Goal: Information Seeking & Learning: Learn about a topic

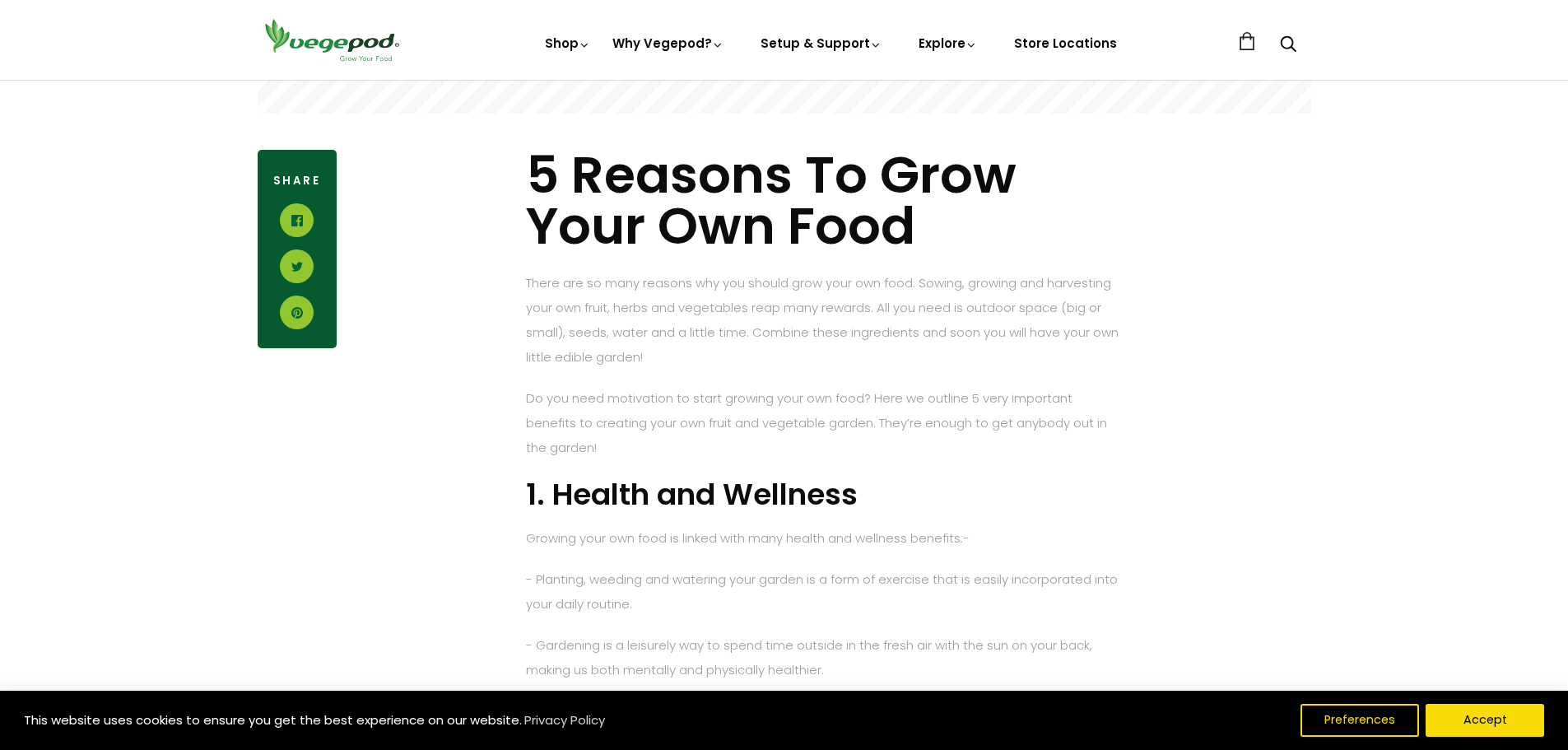
scroll to position [741, 0]
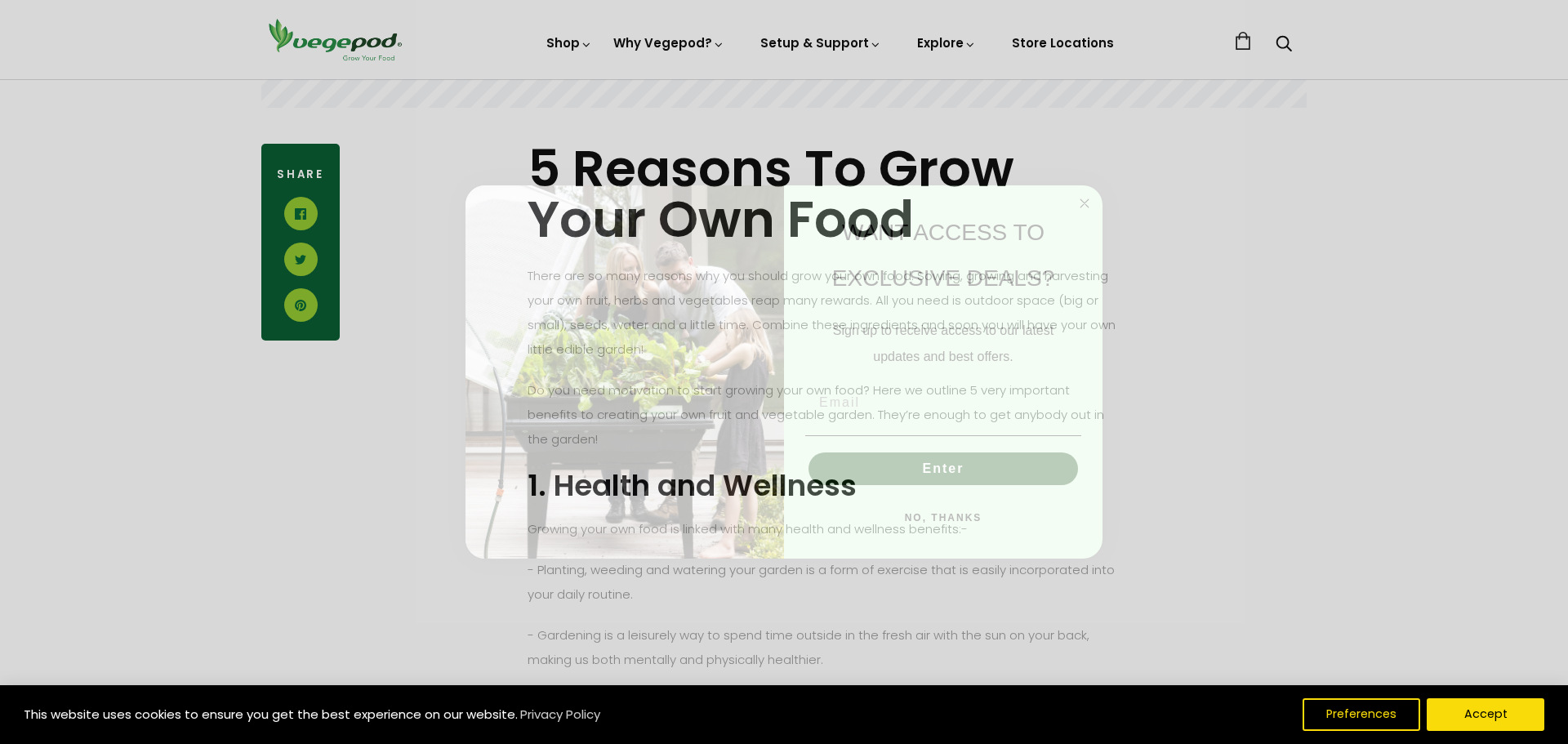
click at [1088, 200] on circle "Close dialog" at bounding box center [1085, 204] width 18 height 18
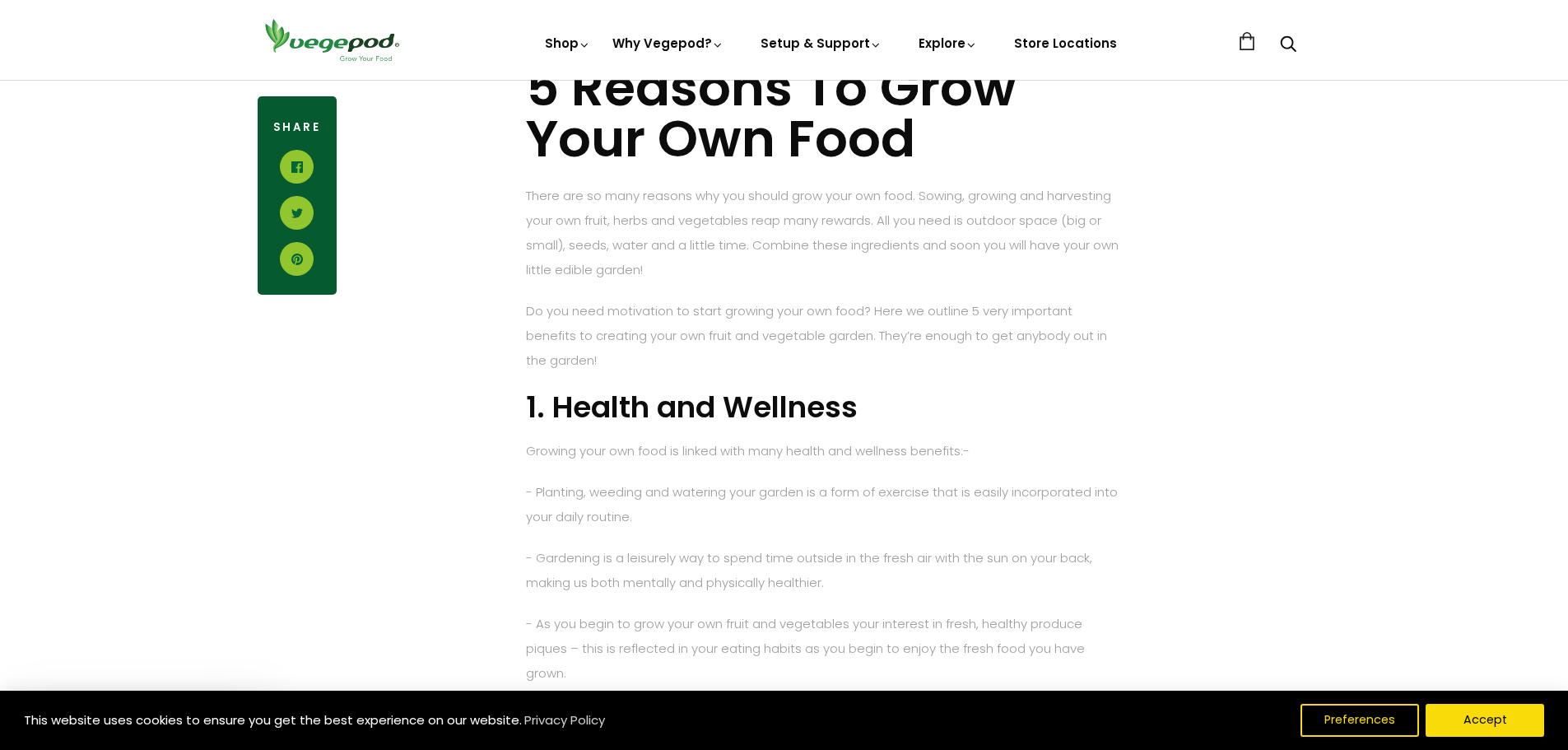
scroll to position [659, 0]
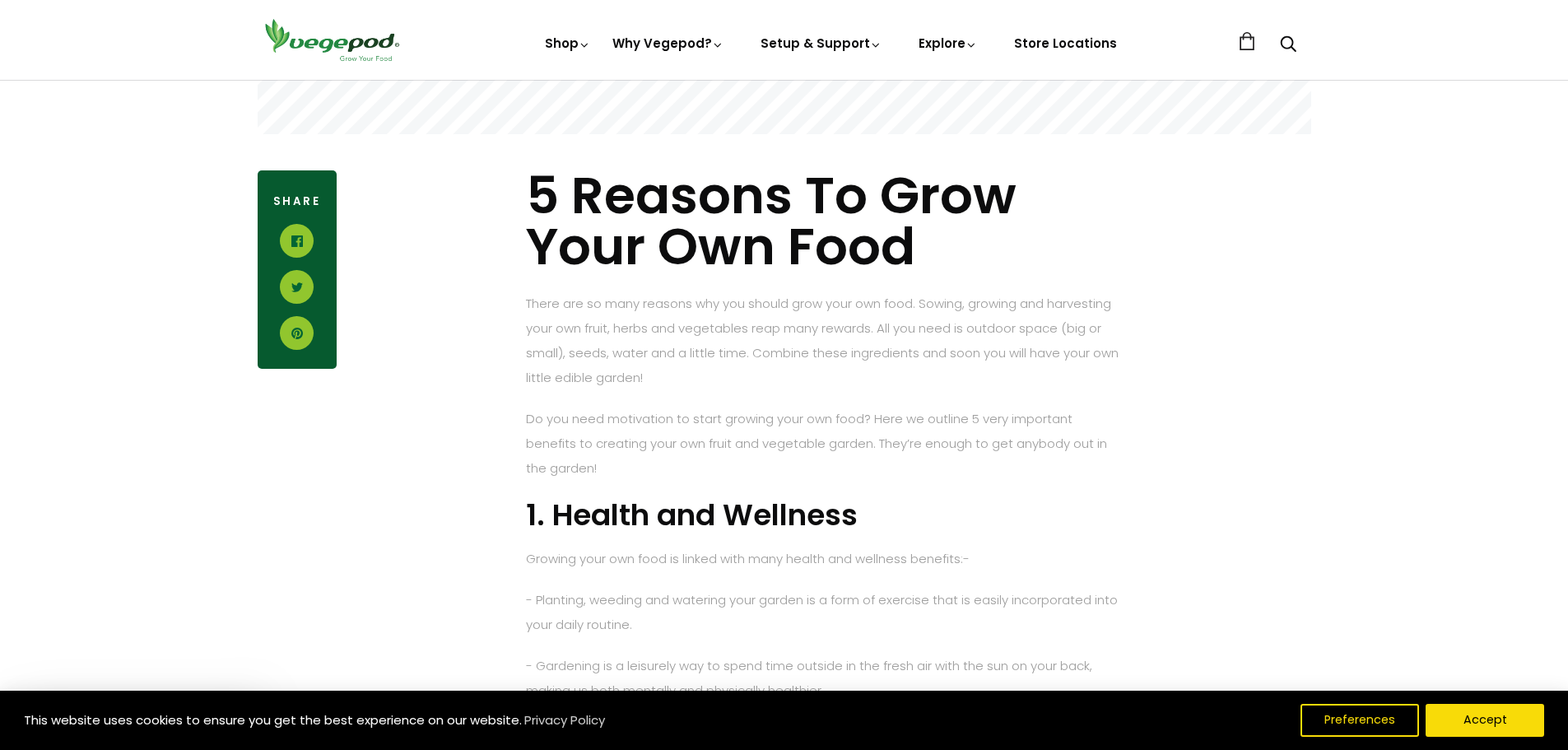
scroll to position [741, 0]
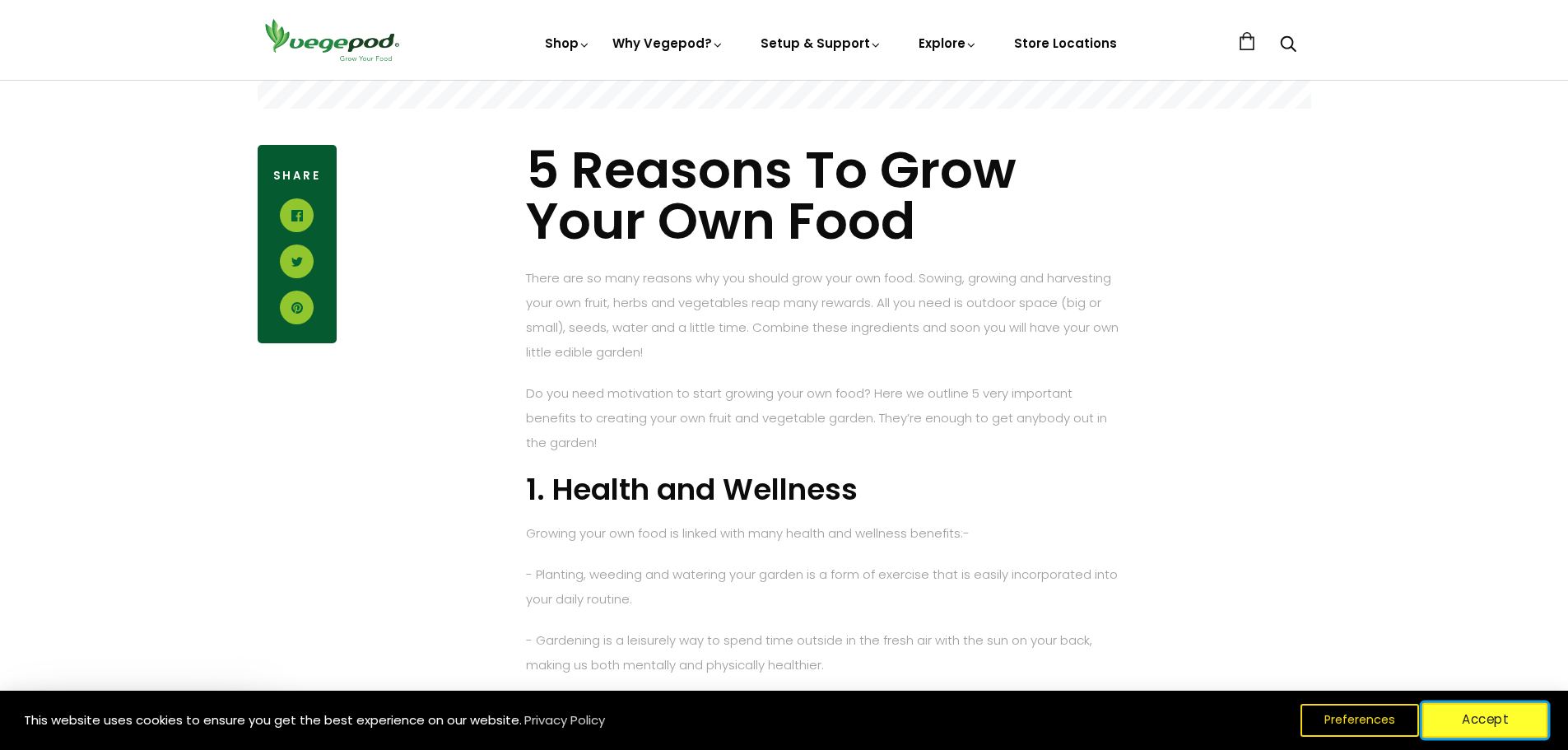
click at [1467, 713] on button "Accept" at bounding box center [1485, 720] width 126 height 35
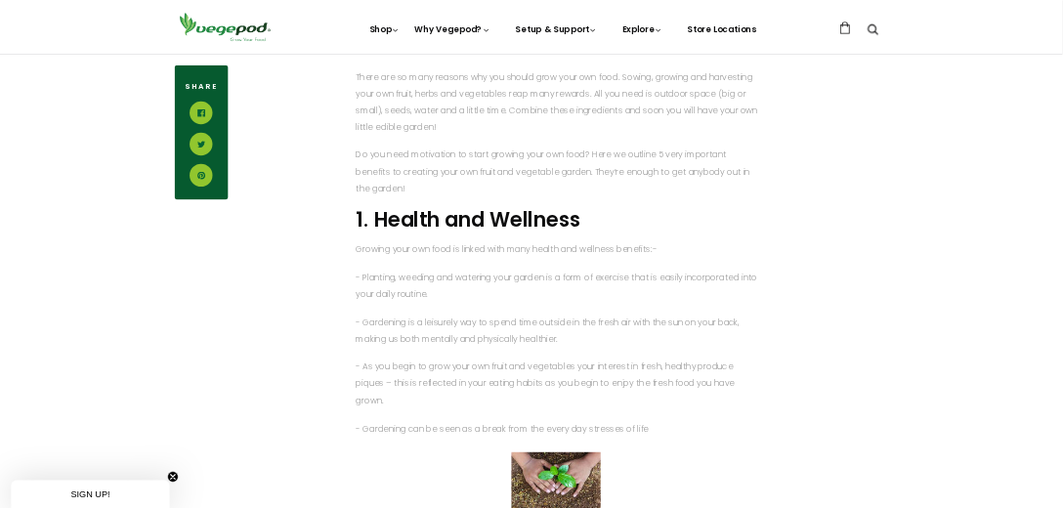
scroll to position [1172, 0]
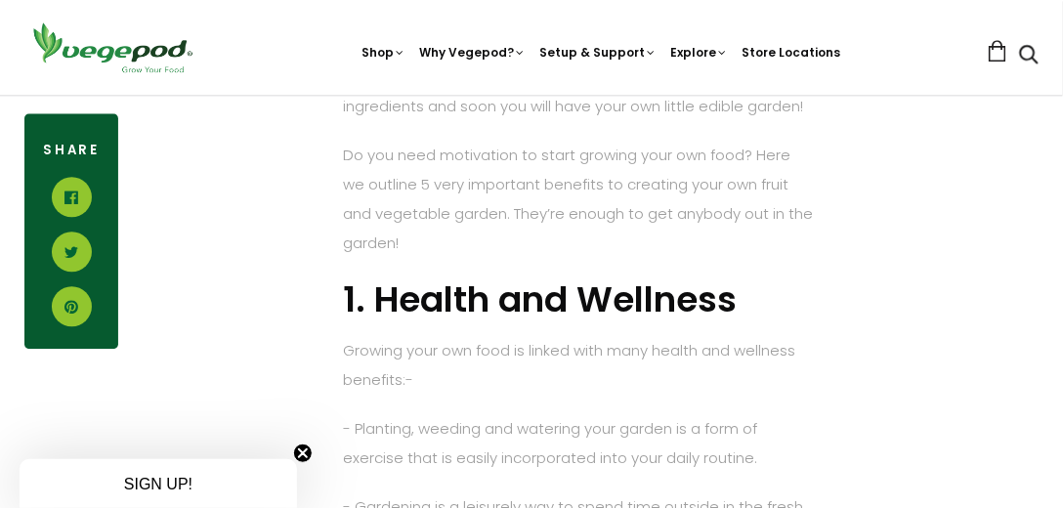
drag, startPoint x: 1765, startPoint y: 2, endPoint x: 733, endPoint y: 257, distance: 1063.6
click at [733, 257] on p "Do you need motivation to start growing your own food? Here we outline 5 very i…" at bounding box center [578, 199] width 471 height 117
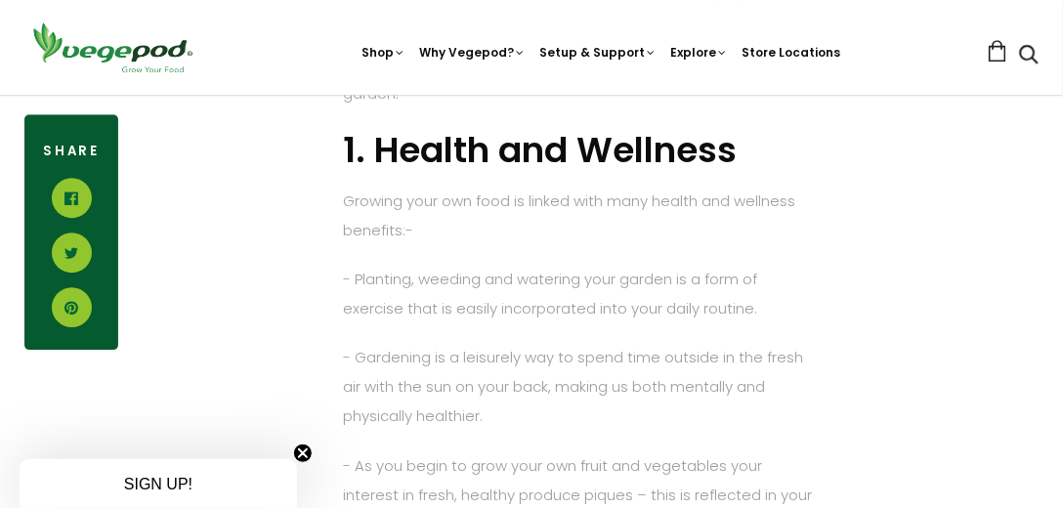
scroll to position [1339, 0]
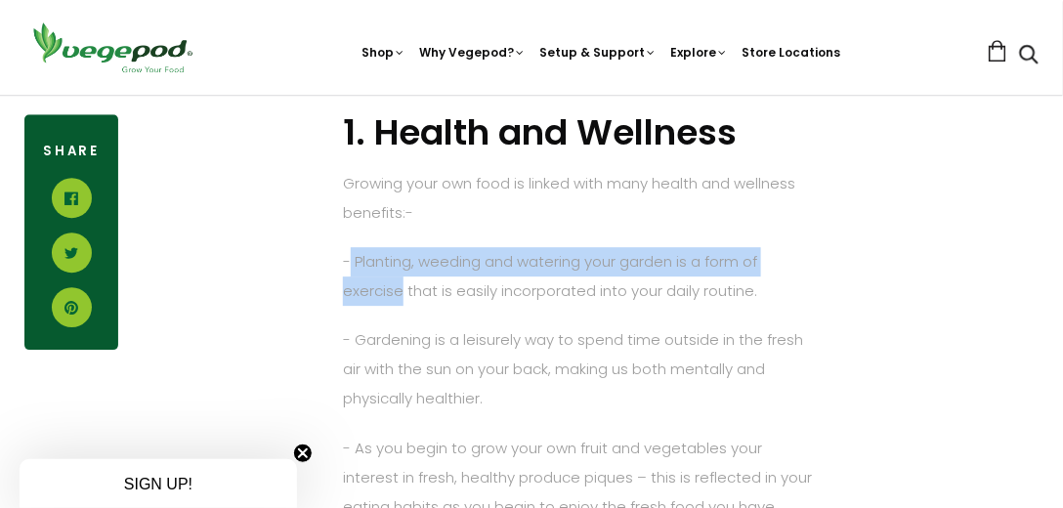
drag, startPoint x: 354, startPoint y: 258, endPoint x: 402, endPoint y: 289, distance: 57.2
click at [402, 289] on p "- Planting, weeding and watering your garden is a form of exercise that is easi…" at bounding box center [578, 276] width 471 height 59
copy p "Planting, weeding and watering your garden is a form of exercise"
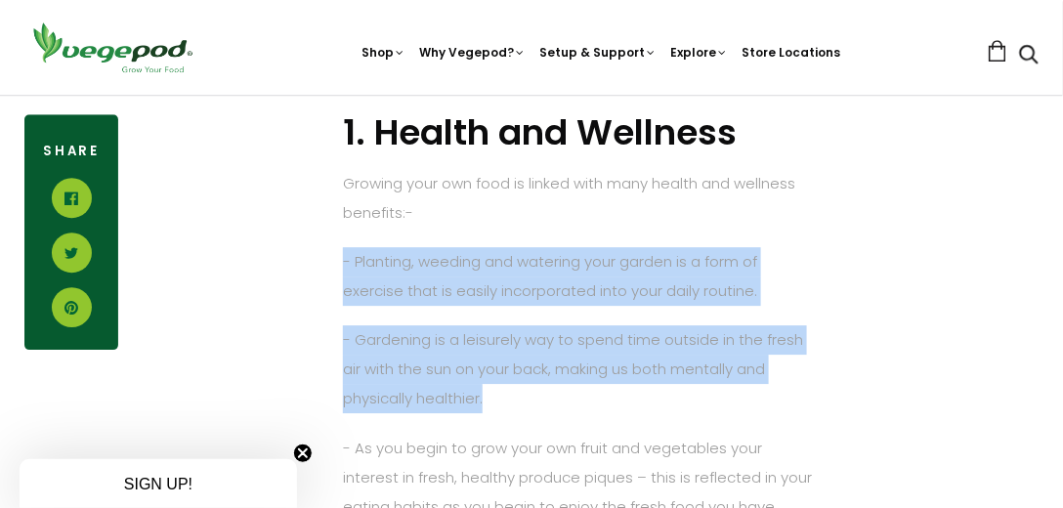
drag, startPoint x: 487, startPoint y: 398, endPoint x: 340, endPoint y: 266, distance: 197.2
copy div "- Planting, weeding and watering your garden is a form of exercise that is easi…"
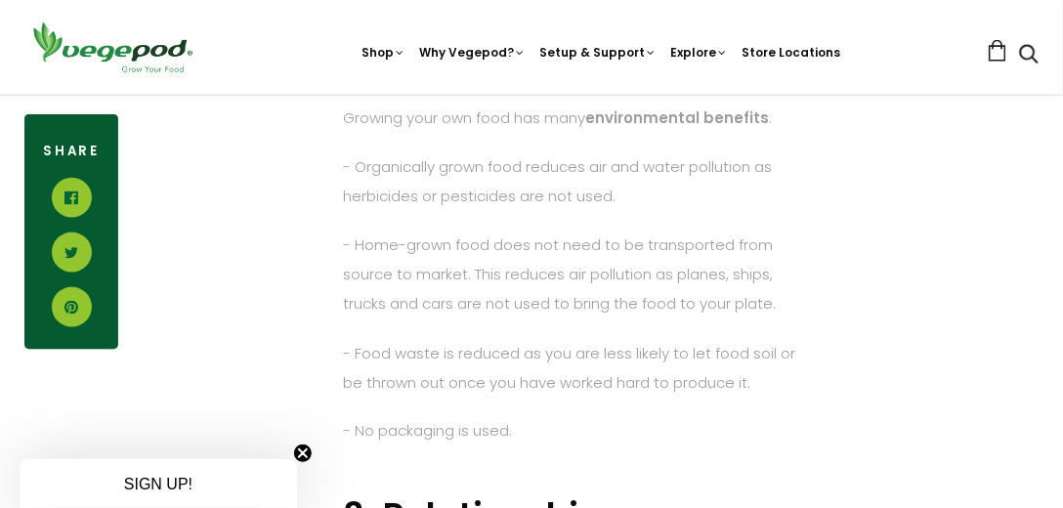
scroll to position [2400, 0]
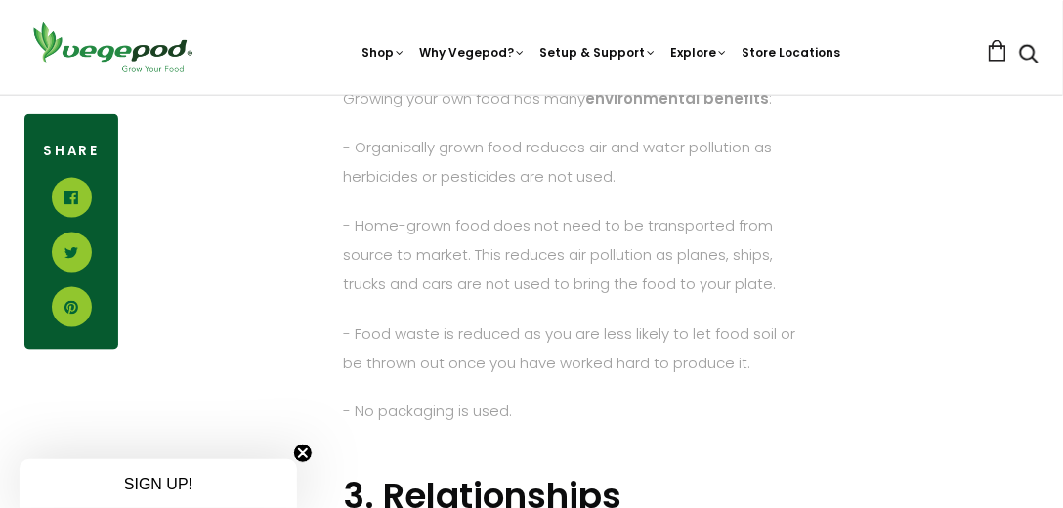
drag, startPoint x: 531, startPoint y: 412, endPoint x: 356, endPoint y: 414, distance: 175.9
click at [356, 414] on p "- No packaging is used." at bounding box center [578, 412] width 471 height 29
drag, startPoint x: 518, startPoint y: 414, endPoint x: 355, endPoint y: 336, distance: 180.9
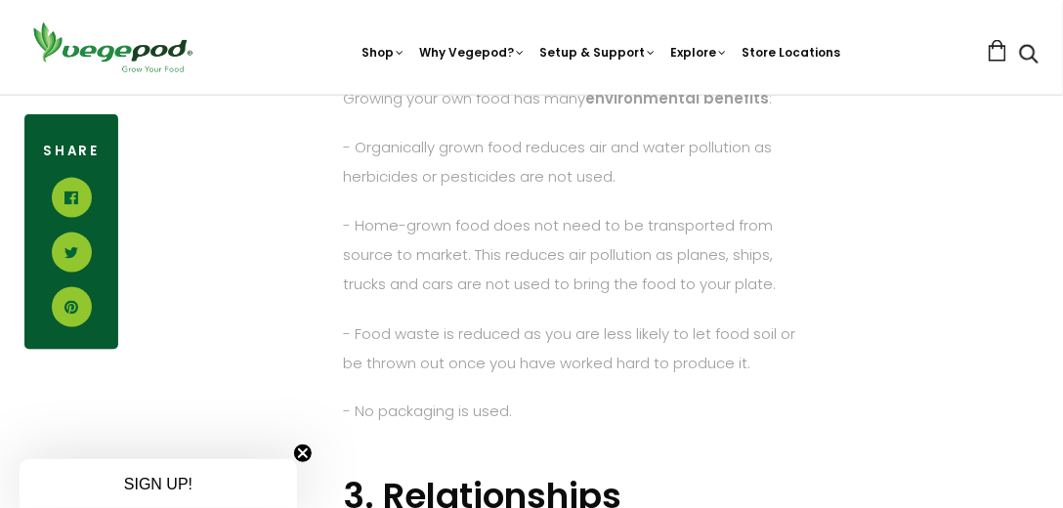
copy div "Food waste is reduced as you are less likely to let food soil or be thrown out …"
click at [244, 348] on div "5 Reasons To Grow Your Own Food There are so many reasons why you should grow y…" at bounding box center [578, 120] width 920 height 3157
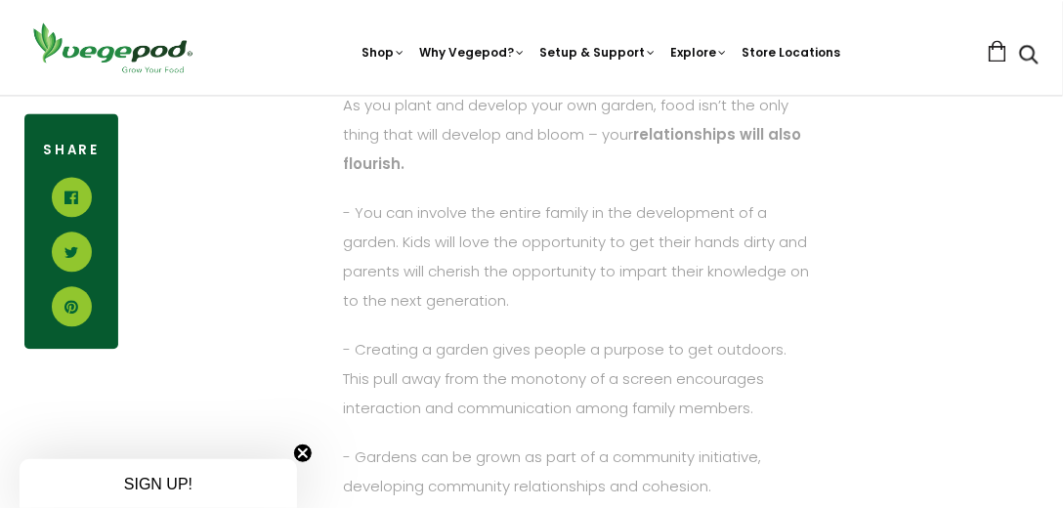
scroll to position [2847, 0]
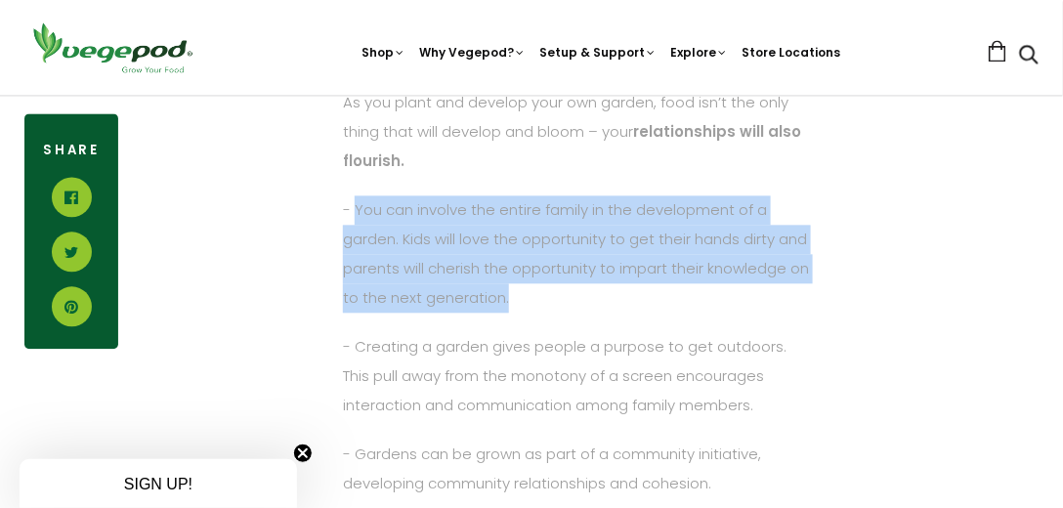
drag, startPoint x: 355, startPoint y: 205, endPoint x: 526, endPoint y: 303, distance: 196.9
click at [526, 303] on p "- You can involve the entire family in the development of a garden. Kids will l…" at bounding box center [578, 253] width 471 height 117
copy p "You can involve the entire family in the development of a garden. Kids will lov…"
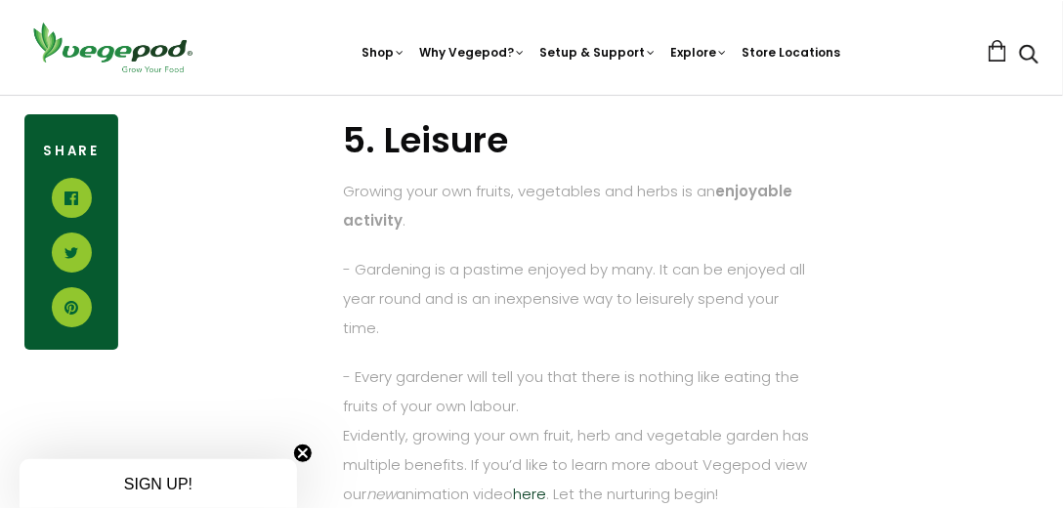
scroll to position [3573, 0]
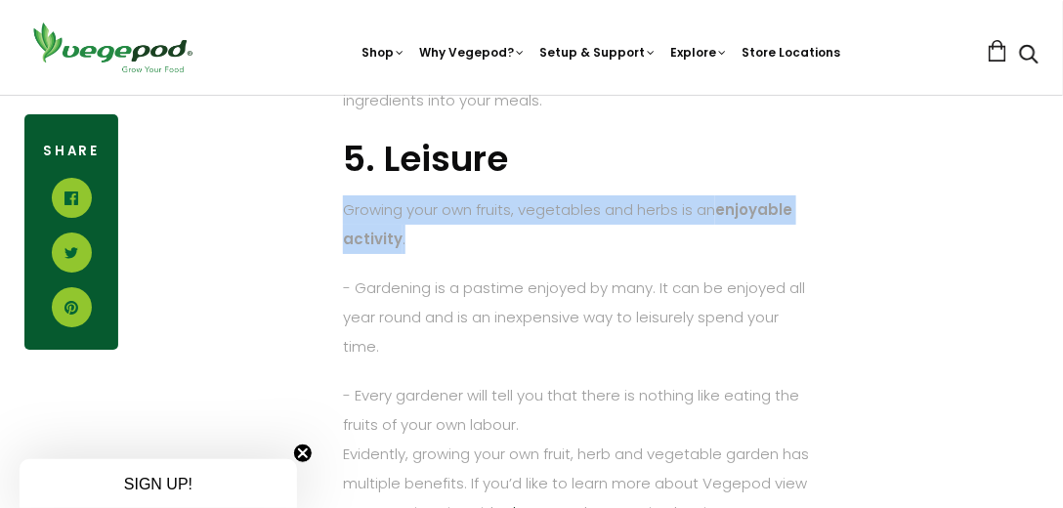
drag, startPoint x: 413, startPoint y: 247, endPoint x: 337, endPoint y: 223, distance: 80.0
copy span "Growing your own fruits, vegetables and herbs is an enjoyable activity ."
